Goal: Navigation & Orientation: Find specific page/section

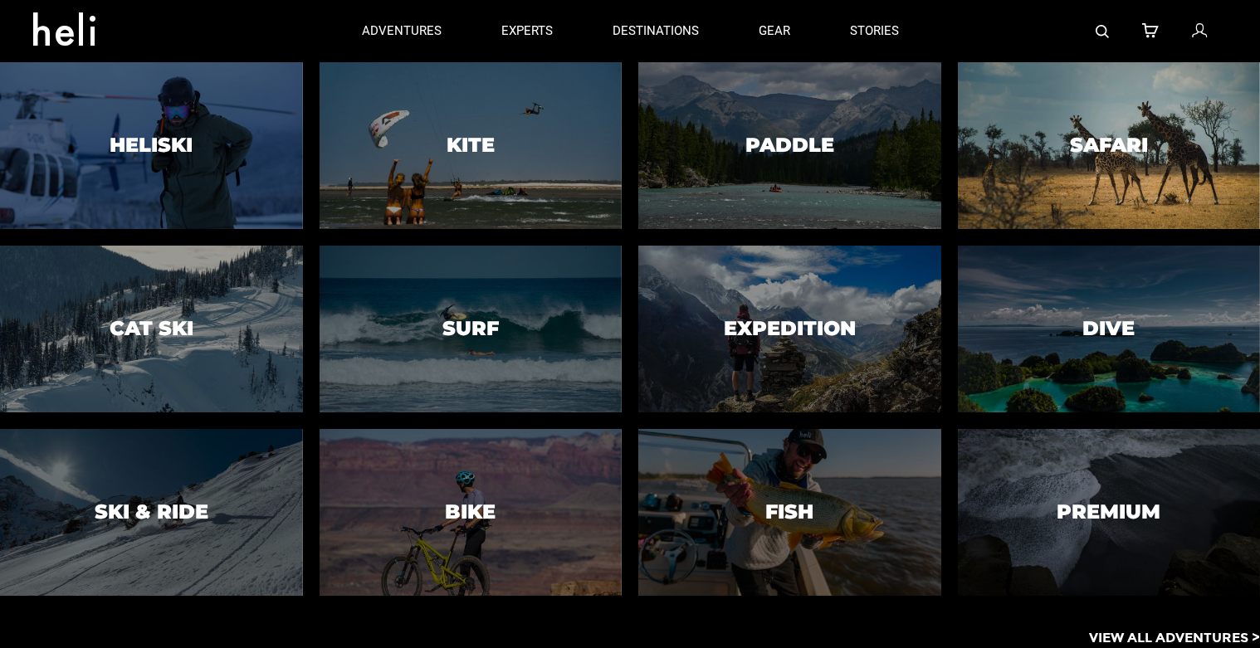
click at [1158, 139] on div at bounding box center [1109, 146] width 309 height 170
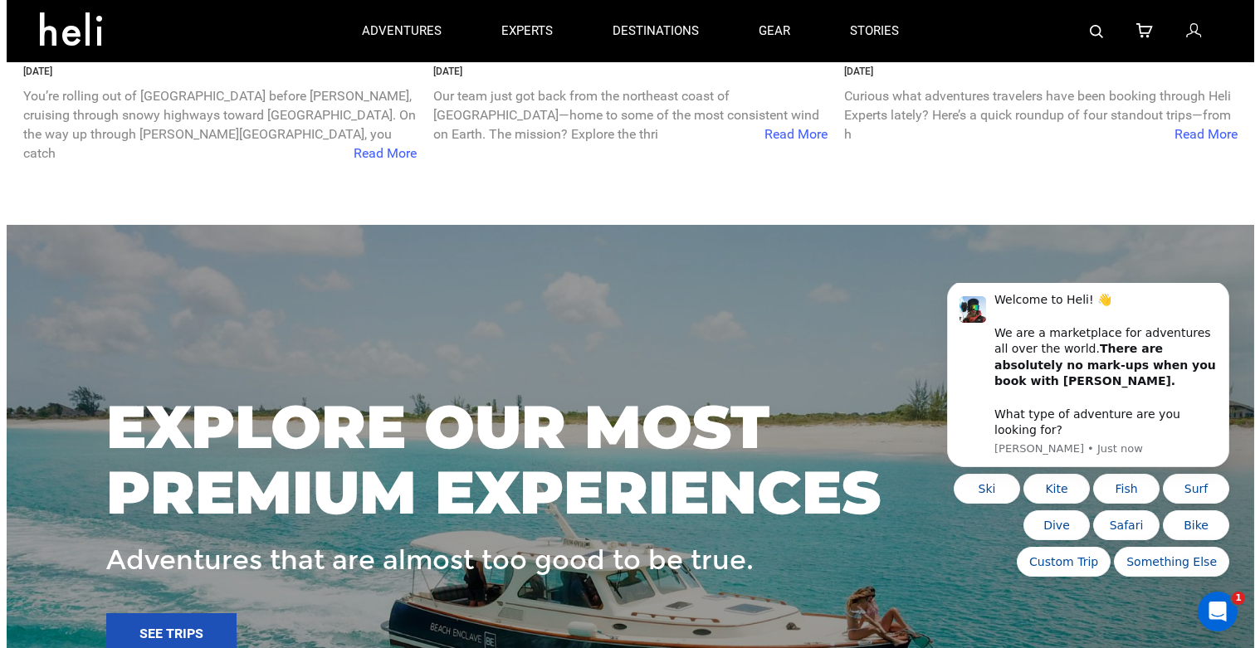
scroll to position [1839, 0]
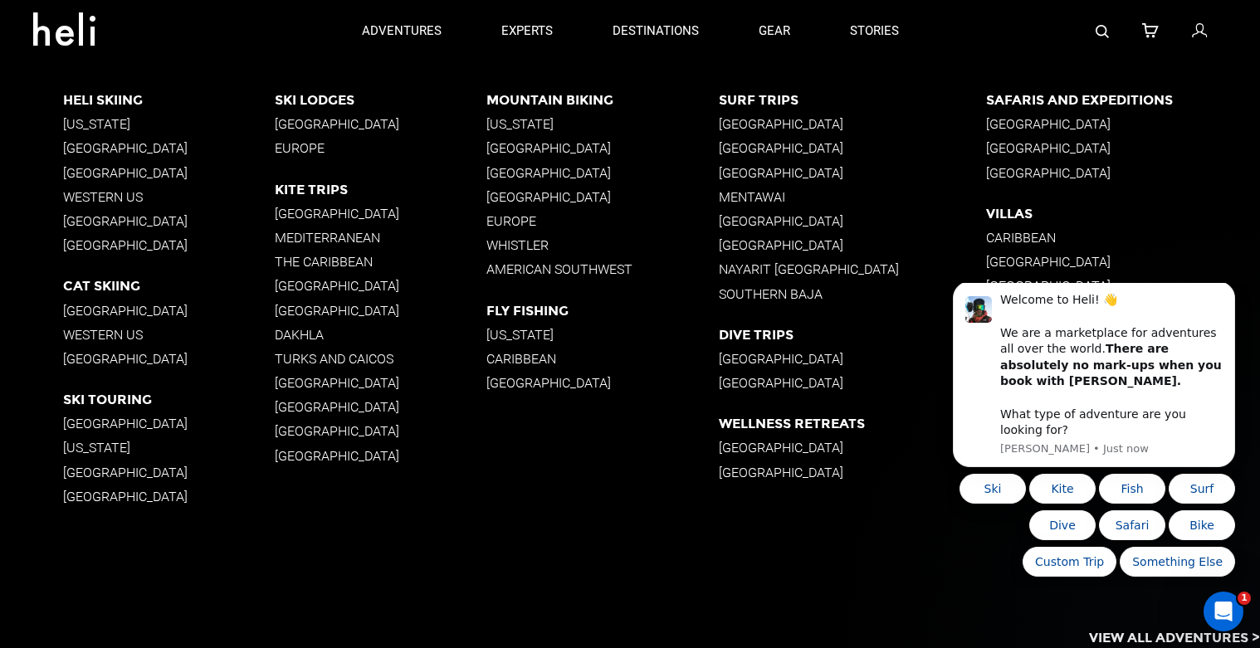
click at [1037, 150] on p "[GEOGRAPHIC_DATA]" at bounding box center [1123, 148] width 274 height 16
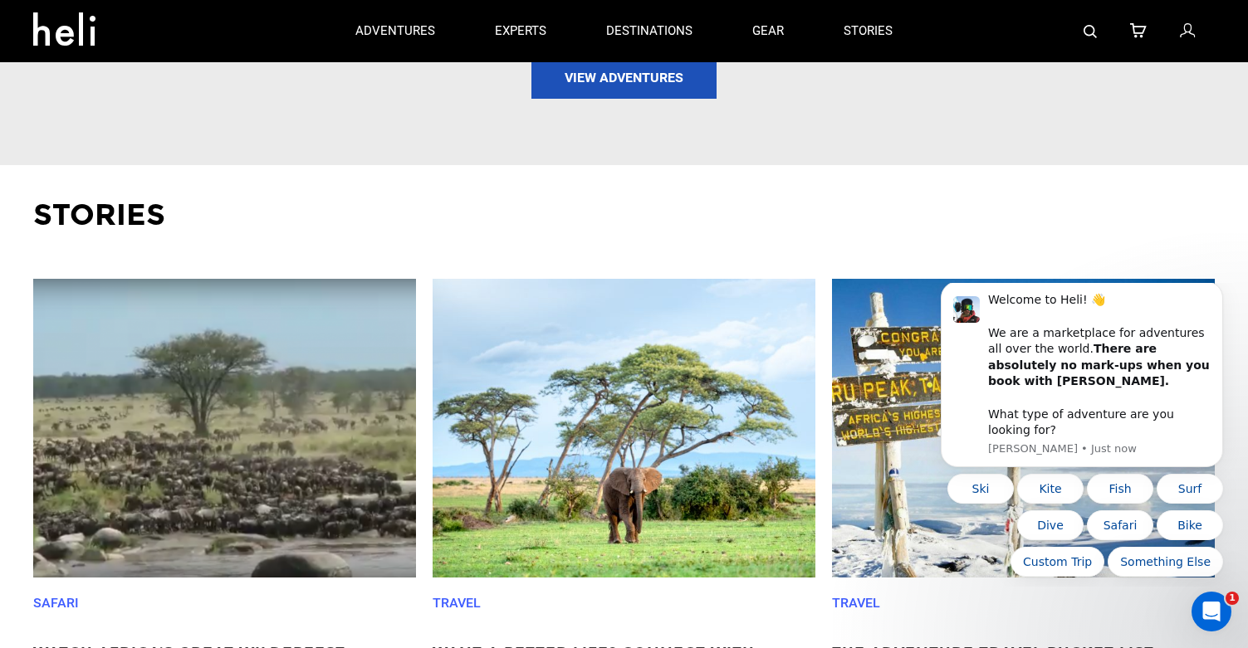
scroll to position [2075, 0]
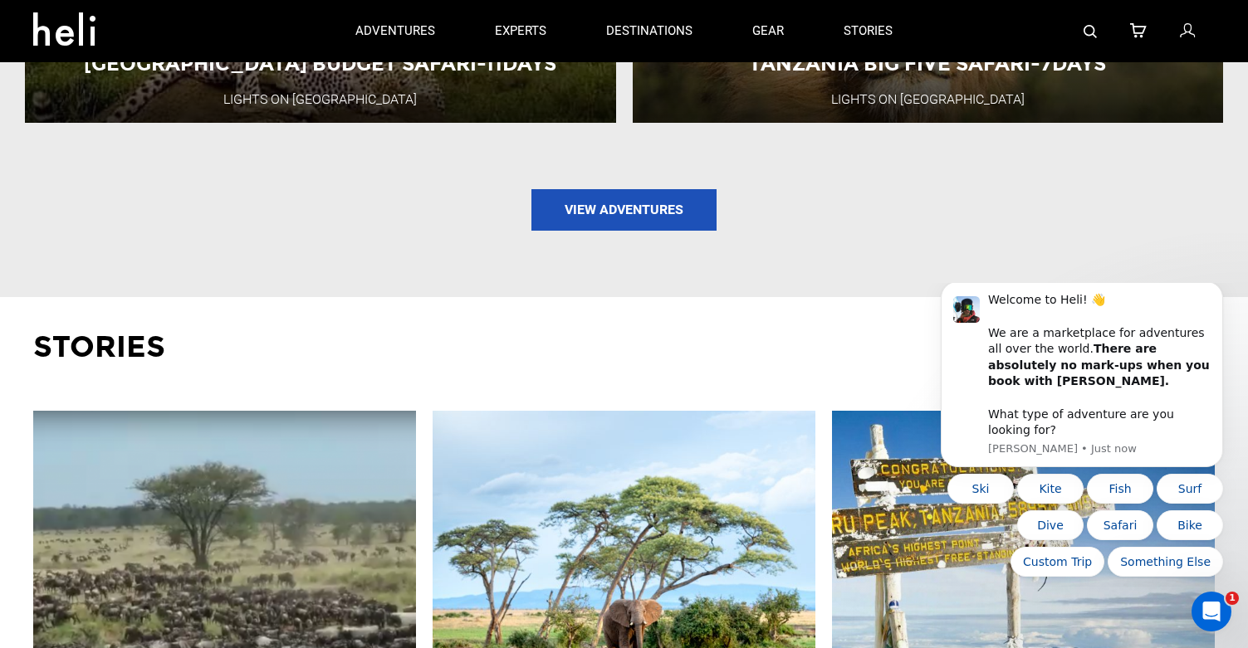
click at [51, 37] on icon at bounding box center [70, 24] width 75 height 27
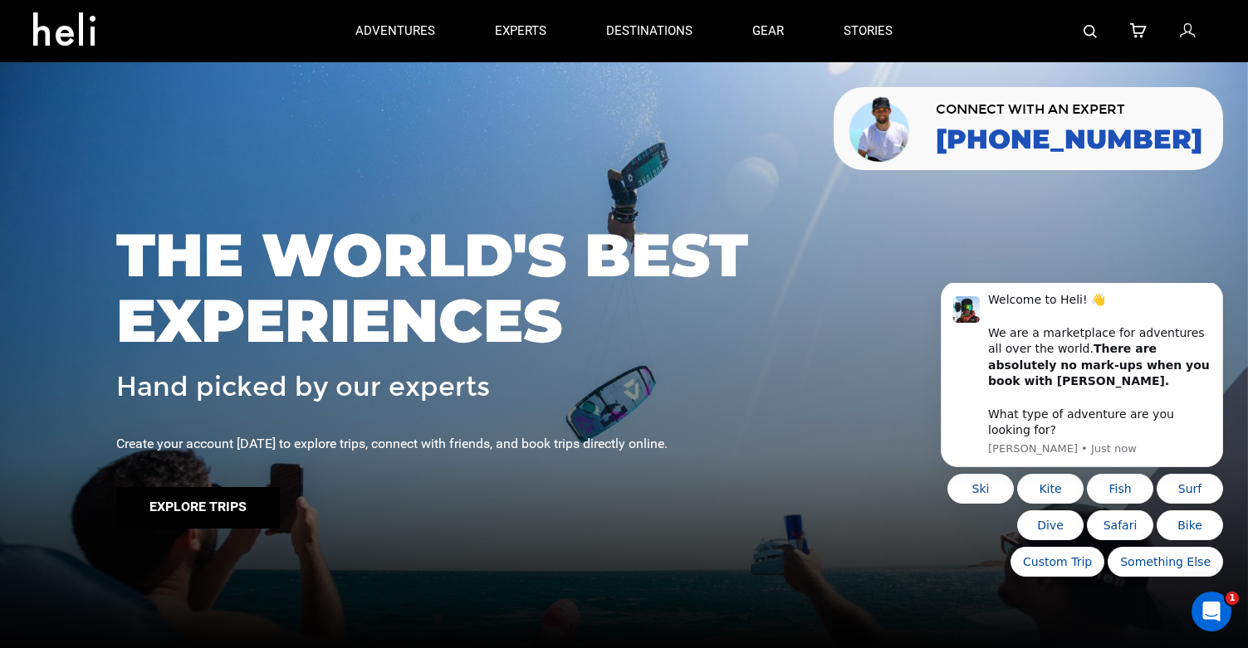
click at [257, 514] on button "Explore Trips" at bounding box center [198, 508] width 164 height 42
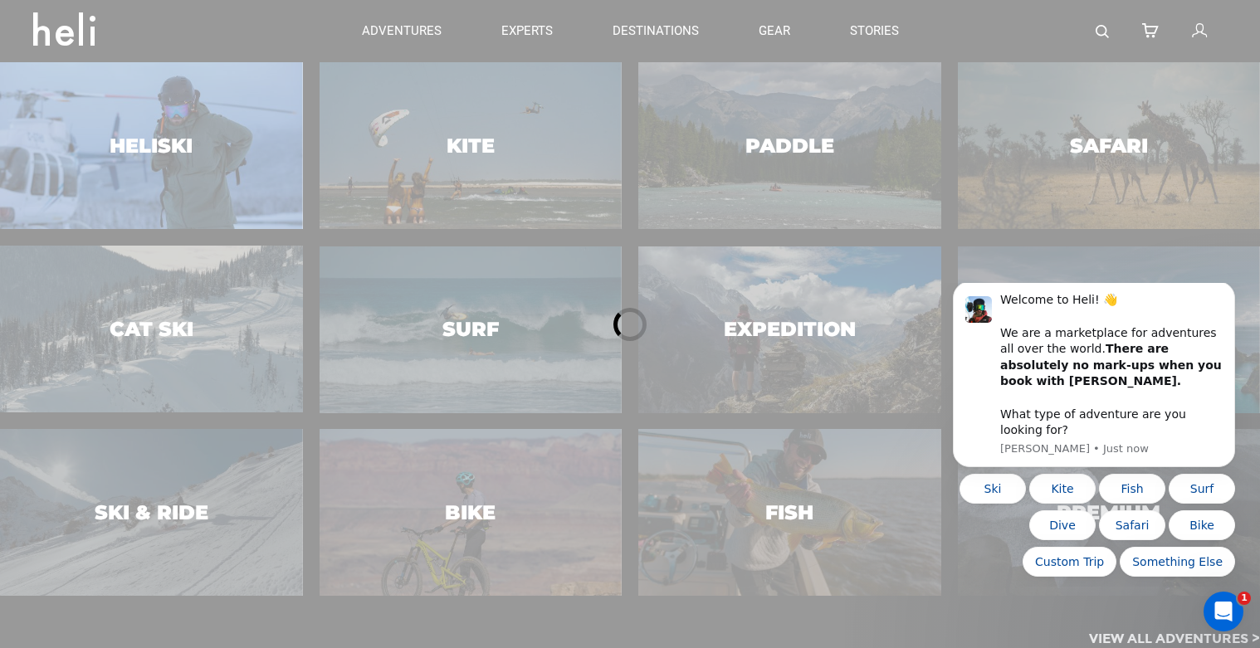
click at [124, 153] on div at bounding box center [630, 324] width 1260 height 648
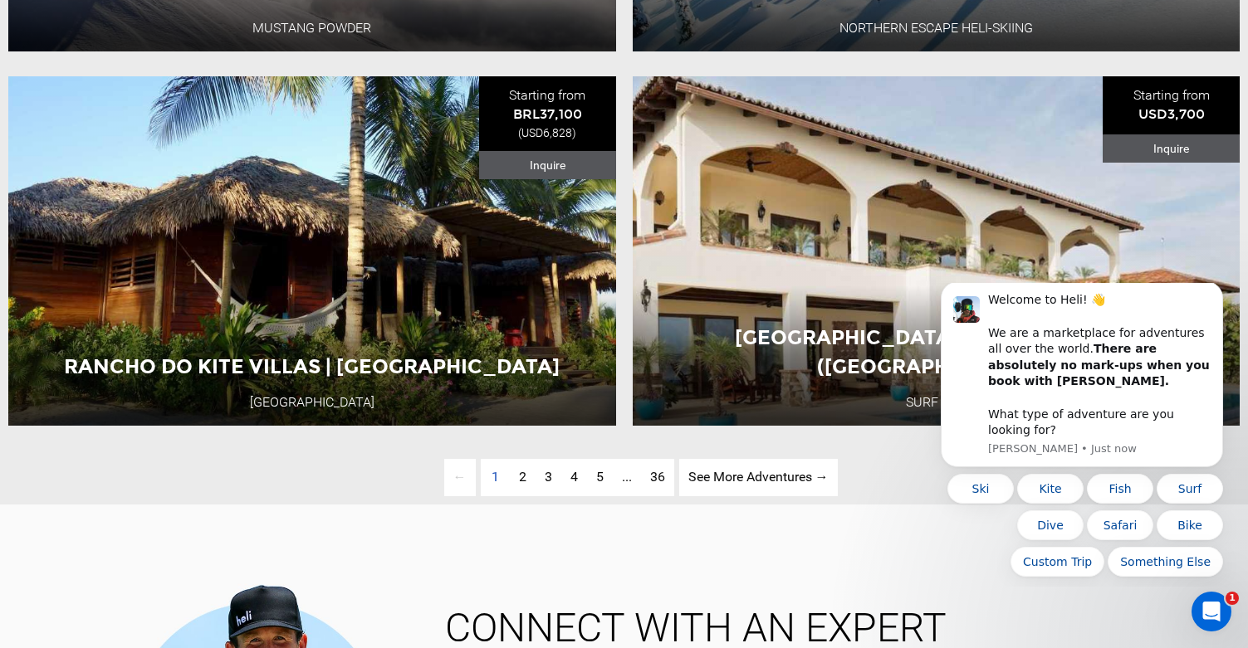
scroll to position [3901, 0]
